Goal: Information Seeking & Learning: Find specific fact

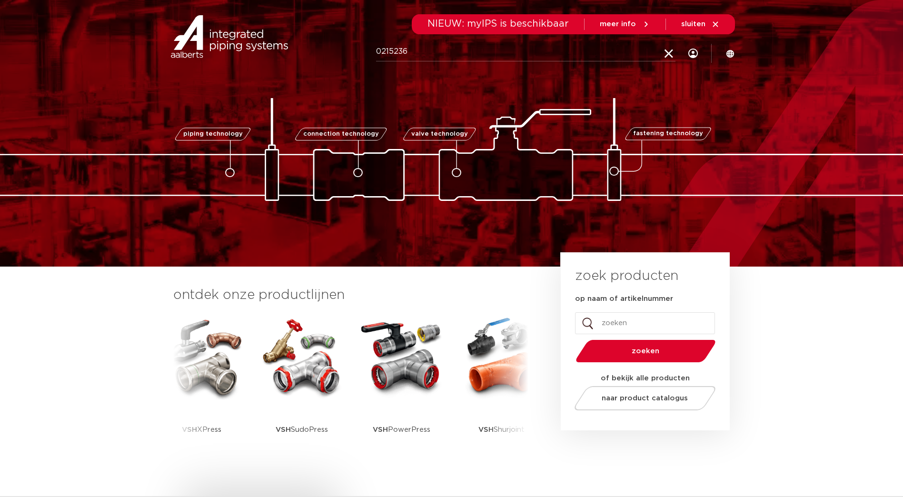
type input "0215236"
click button "Zoeken" at bounding box center [0, 0] width 0 height 0
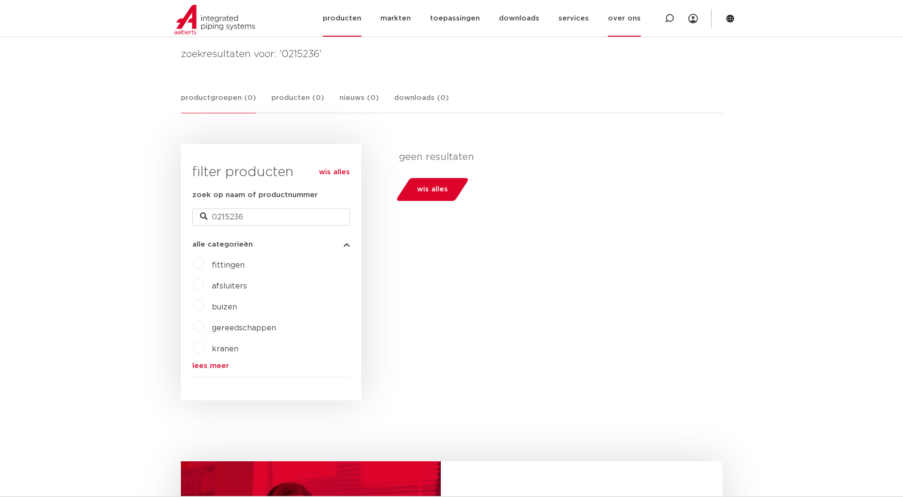
click at [636, 24] on link "over ons" at bounding box center [624, 18] width 33 height 37
click at [641, 160] on link "contact" at bounding box center [639, 160] width 88 height 19
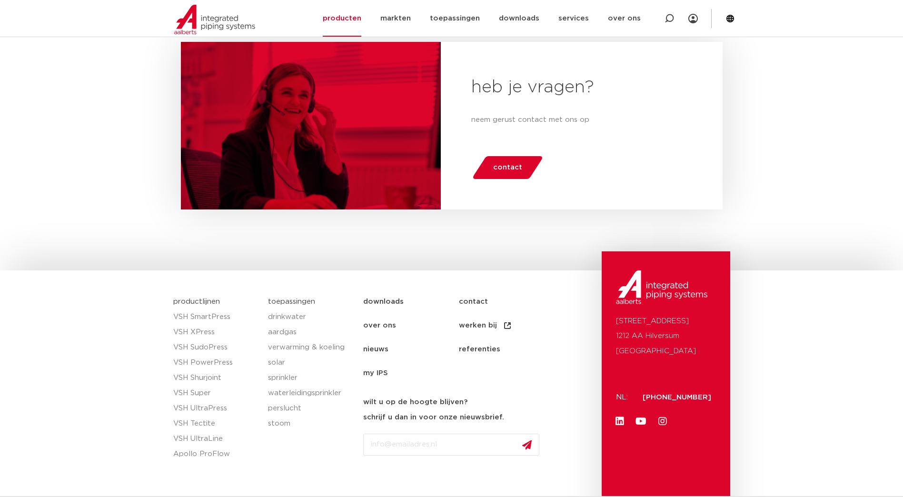
scroll to position [596, 0]
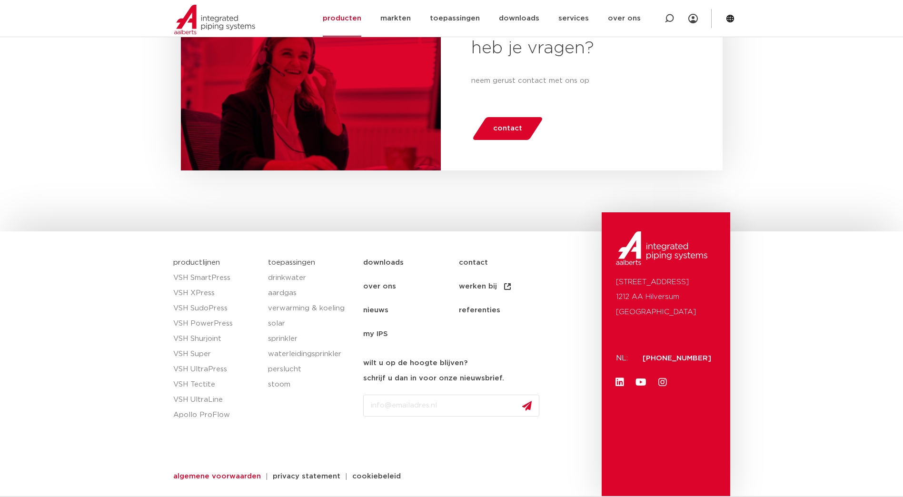
click at [215, 473] on span "algemene voorwaarden" at bounding box center [217, 476] width 88 height 7
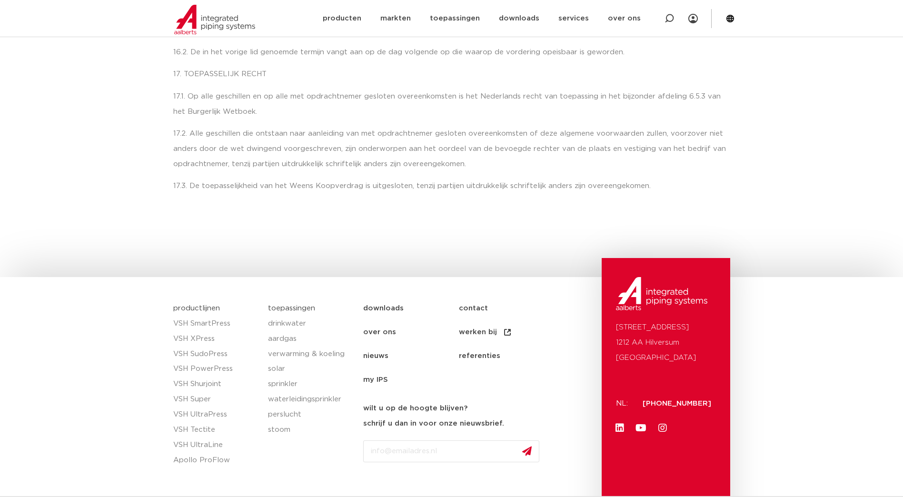
scroll to position [50, 0]
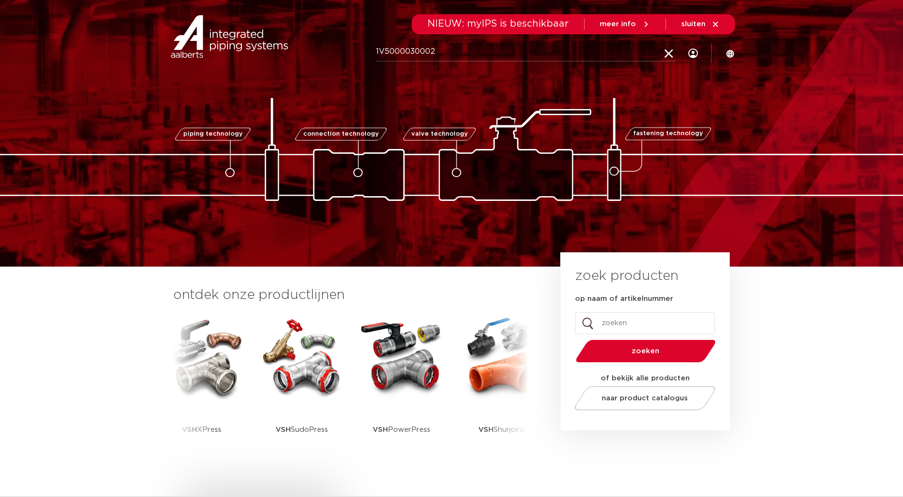
type input "1V5000030002"
click button "Zoeken" at bounding box center [0, 0] width 0 height 0
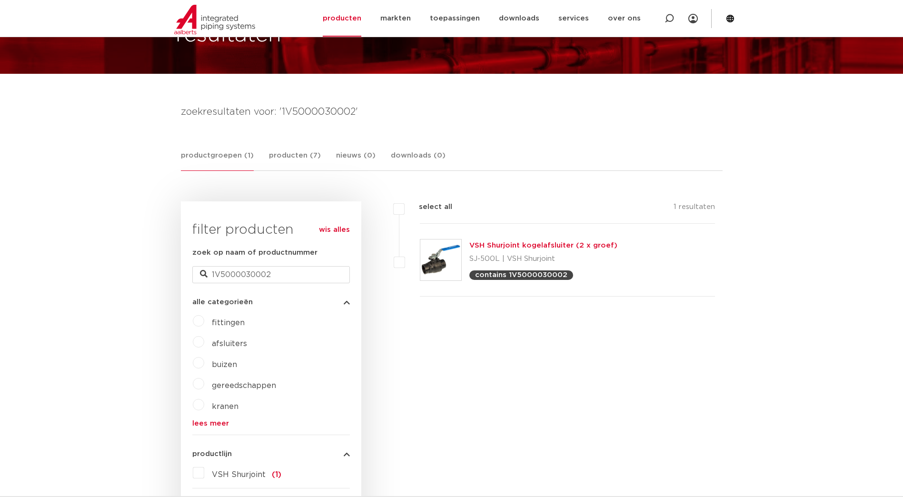
scroll to position [72, 0]
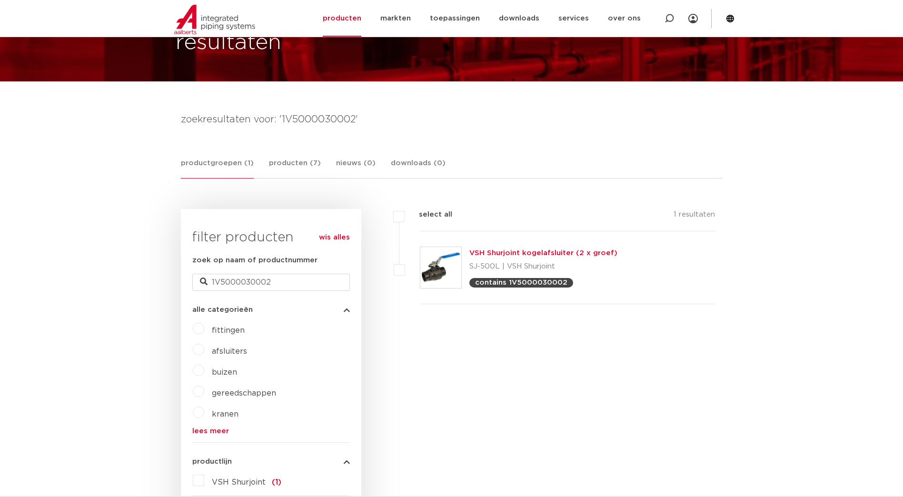
click at [552, 251] on link "VSH Shurjoint kogelafsluiter (2 x groef)" at bounding box center [544, 253] width 148 height 7
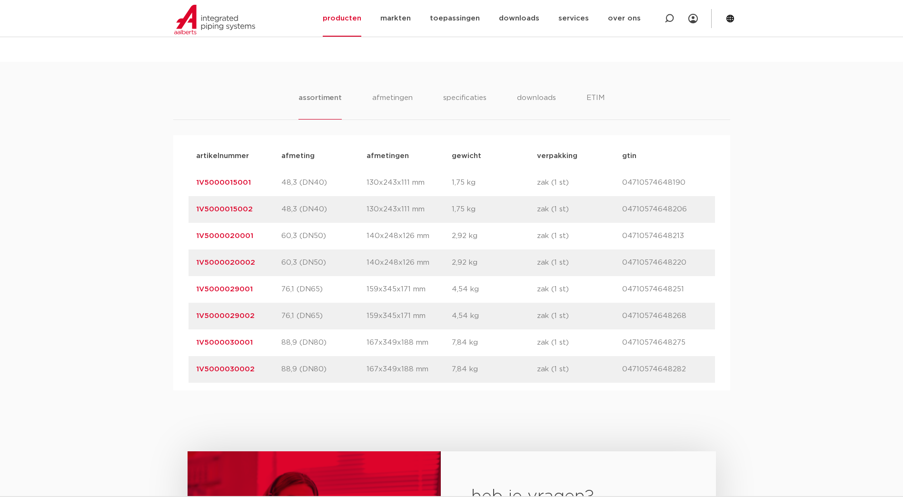
scroll to position [571, 0]
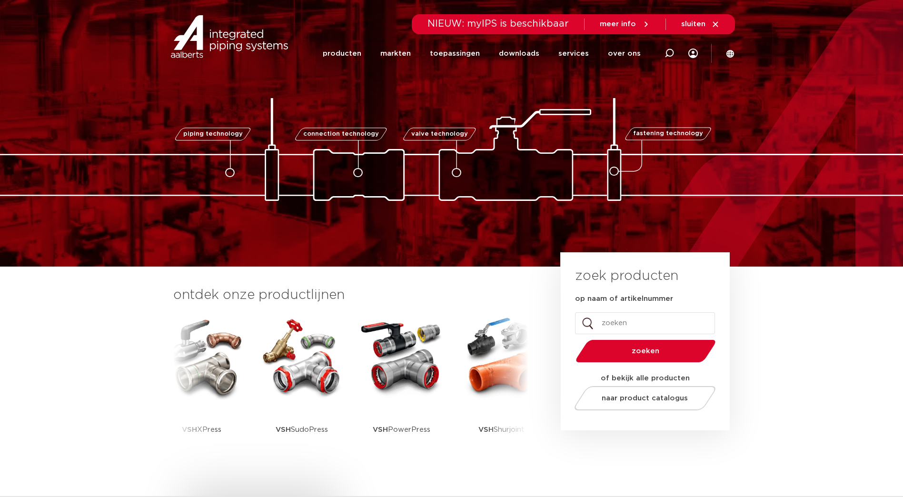
click at [618, 321] on input "op naam of artikelnummer" at bounding box center [645, 323] width 140 height 22
type input "shurjoint kogelafsluiter"
click at [572, 339] on button "zoeken" at bounding box center [646, 351] width 148 height 24
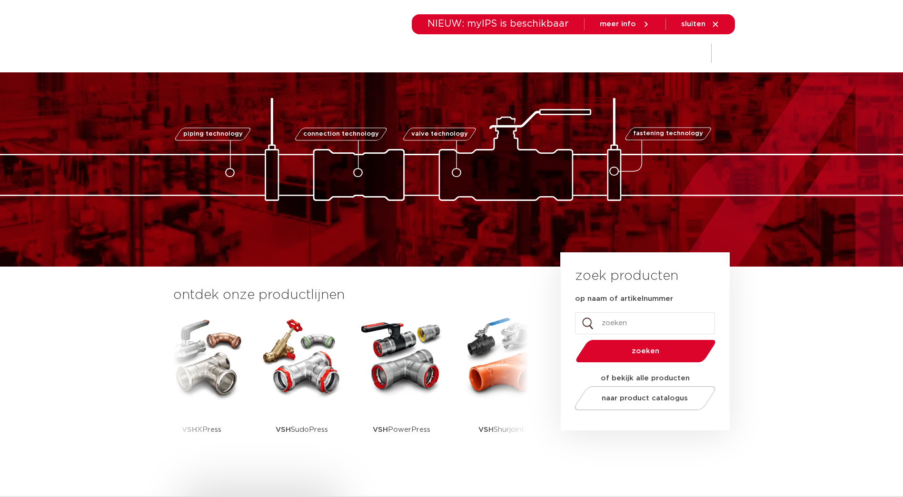
click at [693, 25] on span "sluiten" at bounding box center [694, 23] width 24 height 7
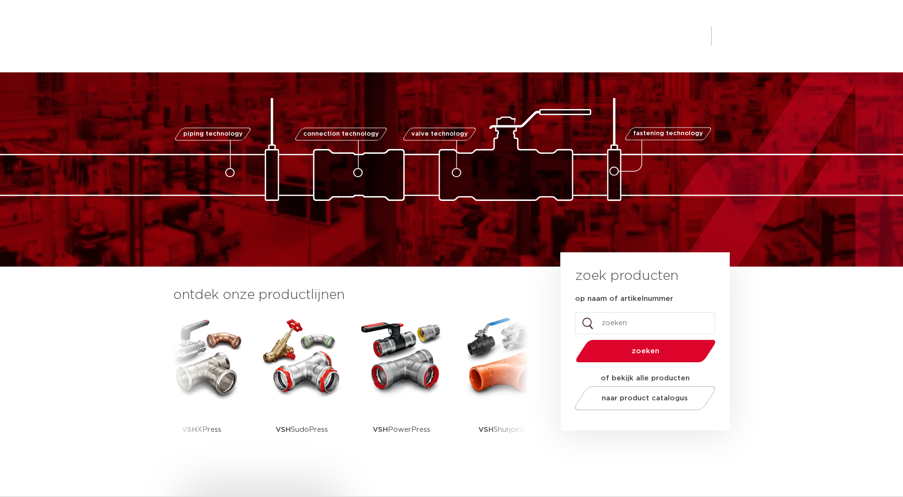
click at [611, 321] on input "op naam of artikelnummer" at bounding box center [645, 323] width 140 height 22
type input "powerpress"
click at [572, 339] on button "zoeken" at bounding box center [646, 351] width 148 height 24
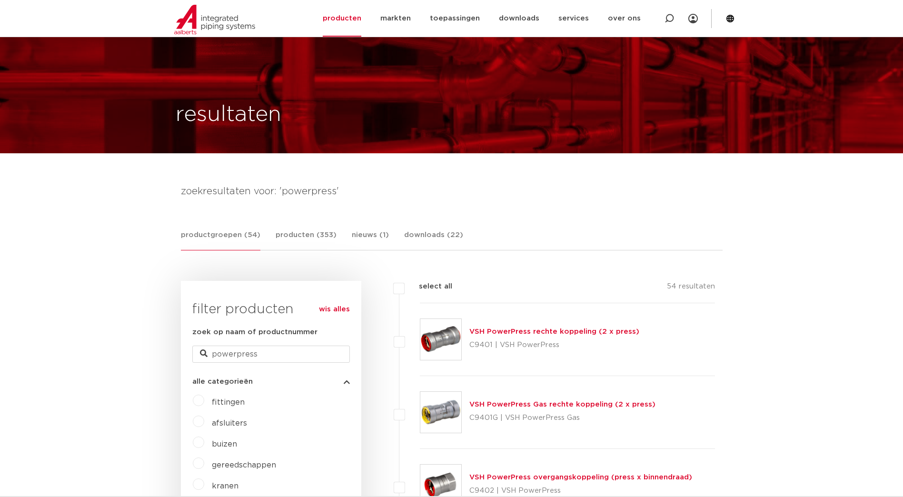
scroll to position [72, 0]
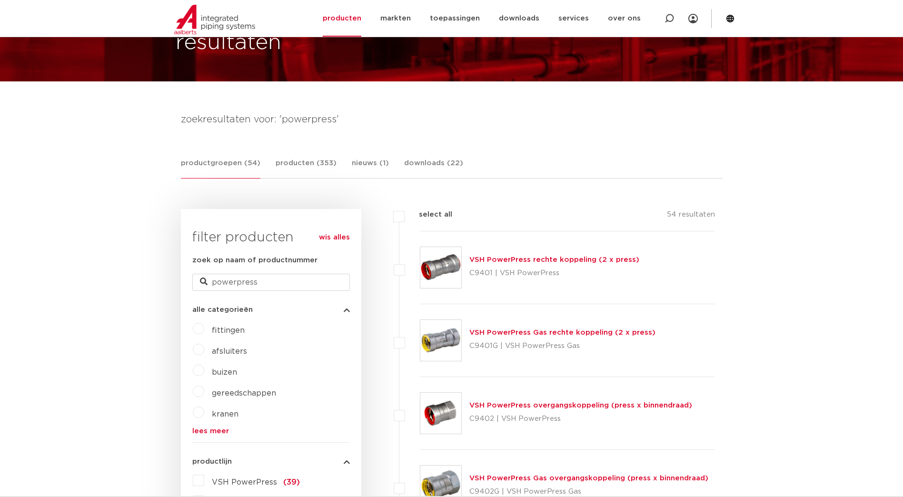
click at [563, 260] on link "VSH PowerPress rechte koppeling (2 x press)" at bounding box center [555, 259] width 170 height 7
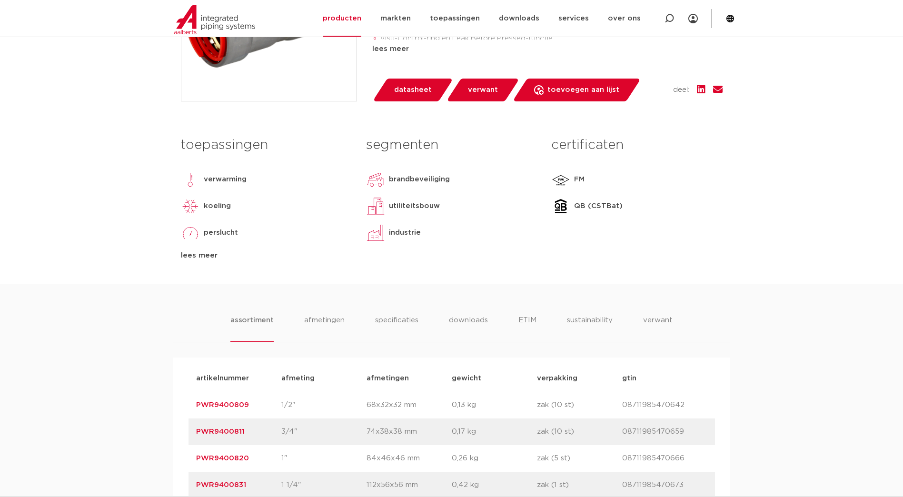
scroll to position [571, 0]
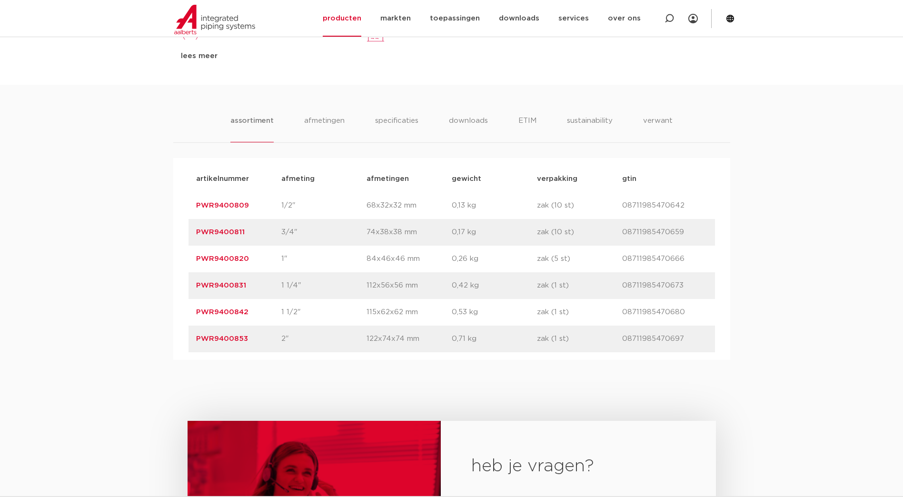
drag, startPoint x: 226, startPoint y: 205, endPoint x: 158, endPoint y: 205, distance: 68.6
click at [156, 205] on div "assortiment [GEOGRAPHIC_DATA] specificaties downloads ETIM sustainability verwa…" at bounding box center [451, 222] width 903 height 275
drag, startPoint x: 253, startPoint y: 204, endPoint x: 197, endPoint y: 206, distance: 56.7
click at [197, 206] on p "PWR9400809" at bounding box center [238, 205] width 85 height 11
copy link "PWR9400809"
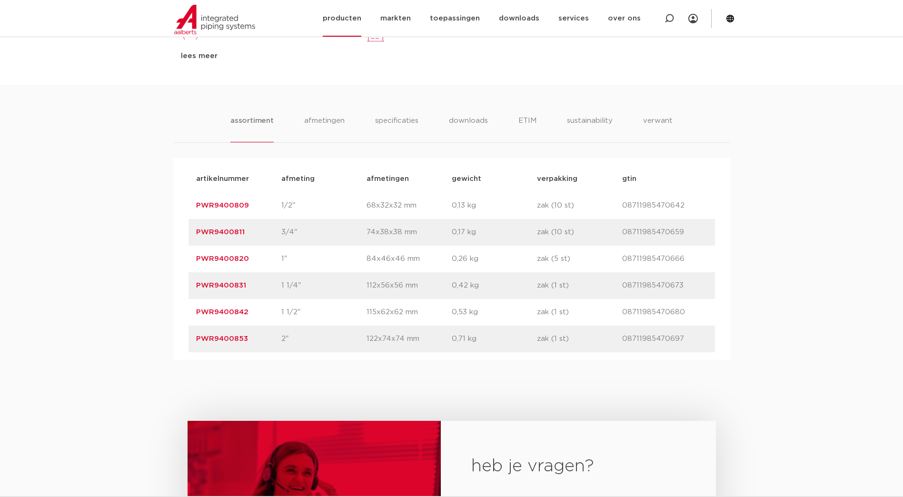
click at [667, 22] on icon at bounding box center [670, 19] width 10 height 10
paste input "6350278"
type input "6350278"
click button "Zoeken" at bounding box center [0, 0] width 0 height 0
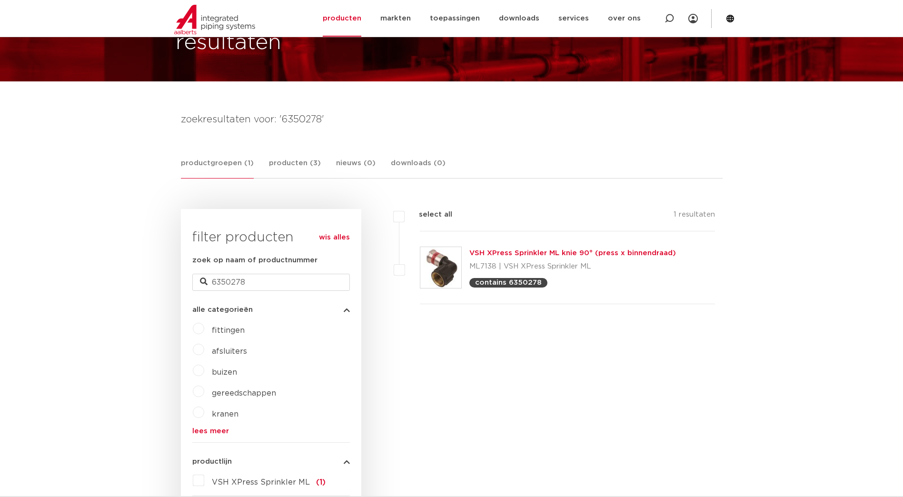
click at [634, 253] on link "VSH XPress Sprinkler ML knie 90° (press x binnendraad)" at bounding box center [573, 253] width 207 height 7
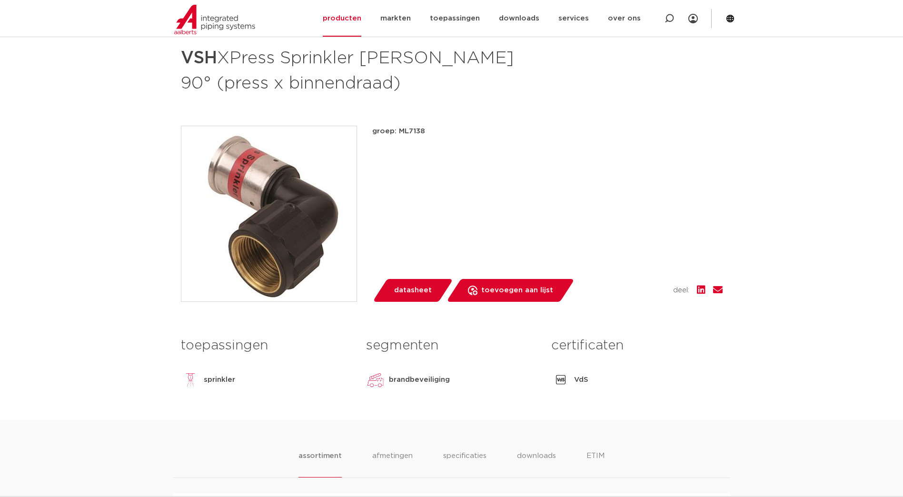
scroll to position [143, 0]
